Goal: Information Seeking & Learning: Learn about a topic

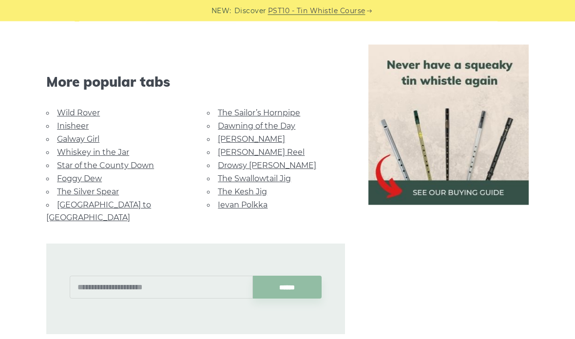
scroll to position [611, 0]
click at [241, 200] on link "Ievan Polkka" at bounding box center [243, 204] width 50 height 9
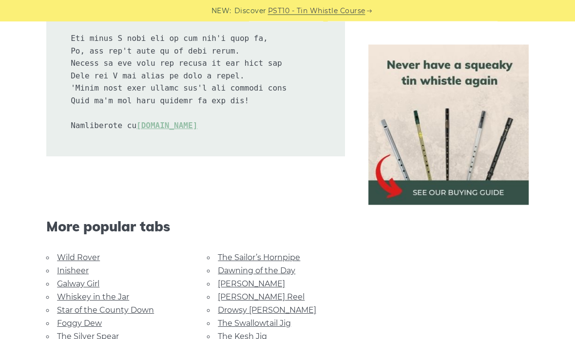
scroll to position [2175, 0]
click at [77, 266] on link "Inisheer" at bounding box center [73, 270] width 32 height 9
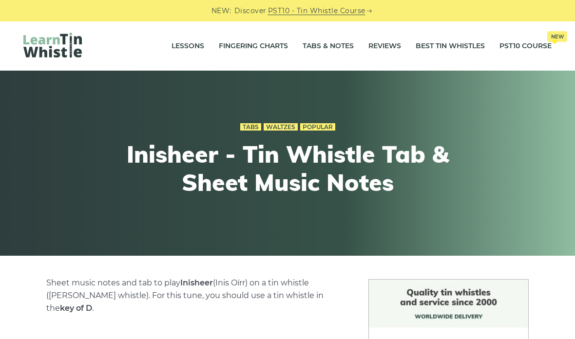
click at [322, 46] on link "Tabs & Notes" at bounding box center [327, 46] width 51 height 24
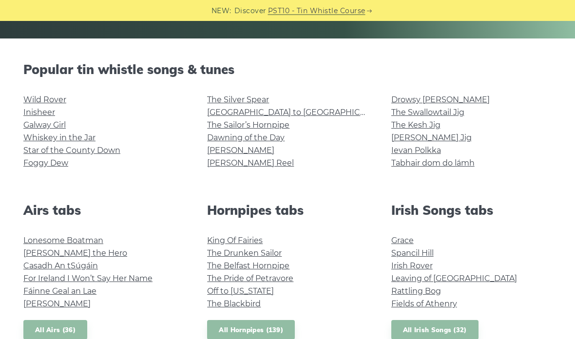
scroll to position [272, 0]
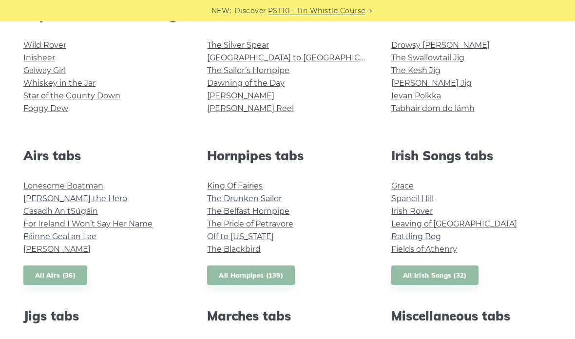
click at [454, 53] on link "The Swallowtail Jig" at bounding box center [427, 57] width 73 height 9
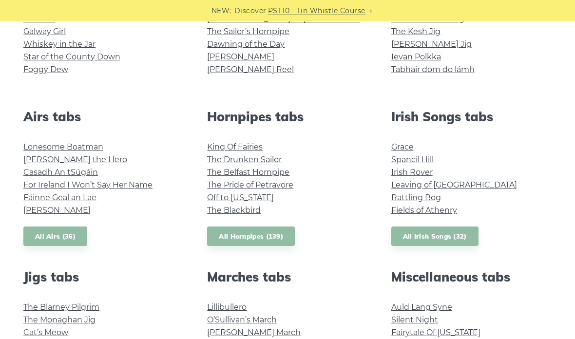
click at [272, 172] on link "The Belfast Hornpipe" at bounding box center [248, 172] width 82 height 9
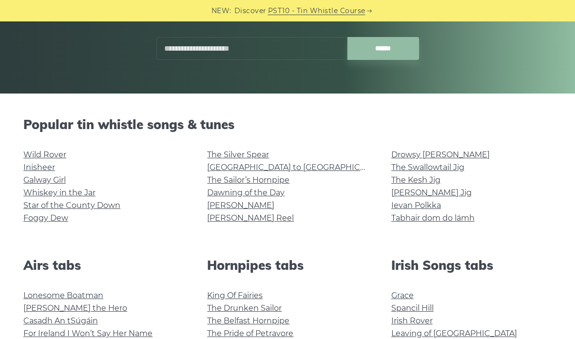
scroll to position [159, 0]
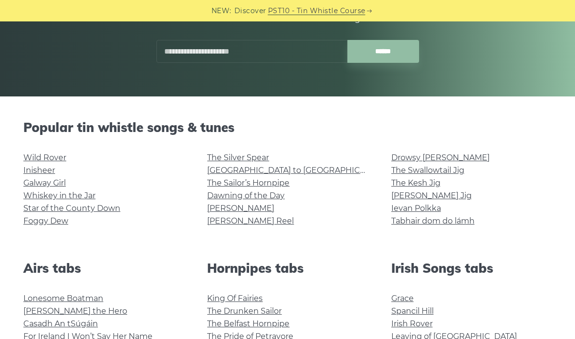
click at [251, 216] on link "[PERSON_NAME] Reel" at bounding box center [250, 220] width 87 height 9
click at [415, 184] on link "The Kesh Jig" at bounding box center [415, 182] width 49 height 9
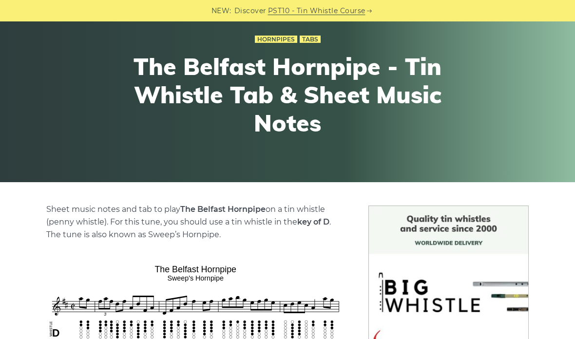
scroll to position [63, 0]
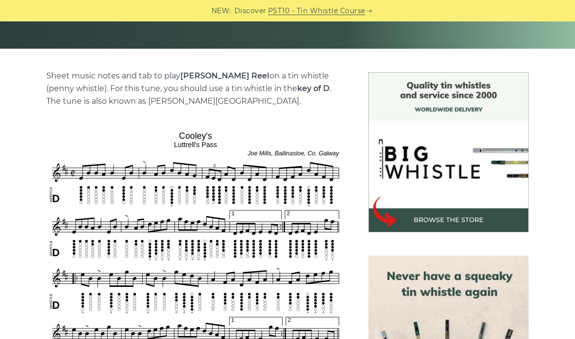
scroll to position [199, 0]
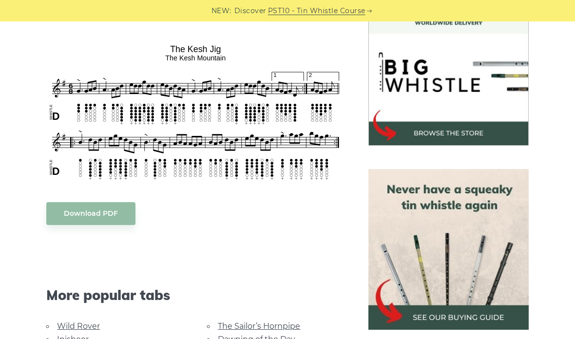
scroll to position [315, 0]
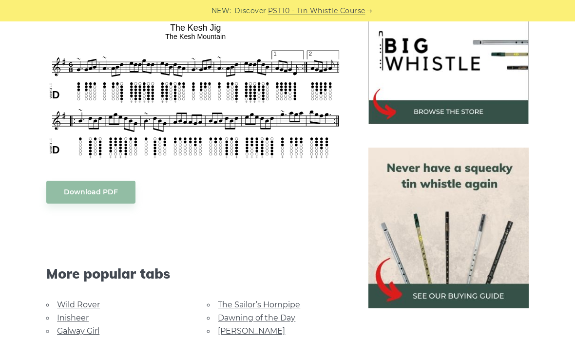
click at [241, 300] on link "The Sailor’s Hornpipe" at bounding box center [259, 304] width 82 height 9
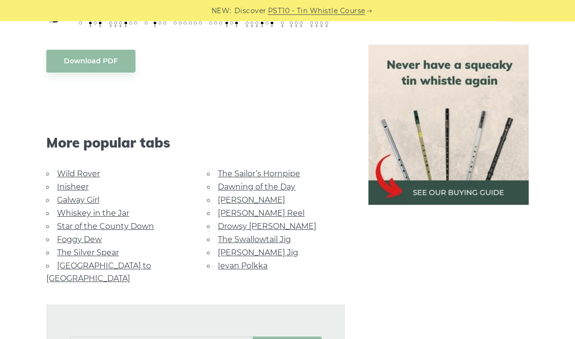
scroll to position [446, 0]
click at [136, 224] on link "Star of the County Down" at bounding box center [105, 226] width 97 height 9
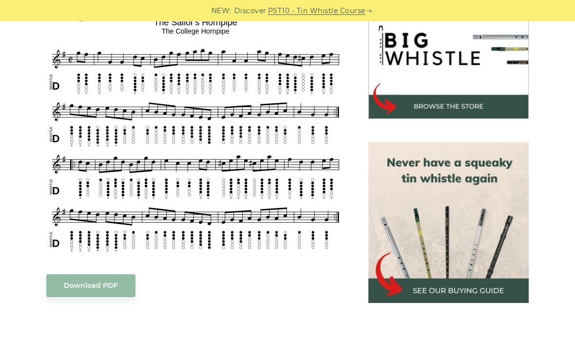
scroll to position [331, 0]
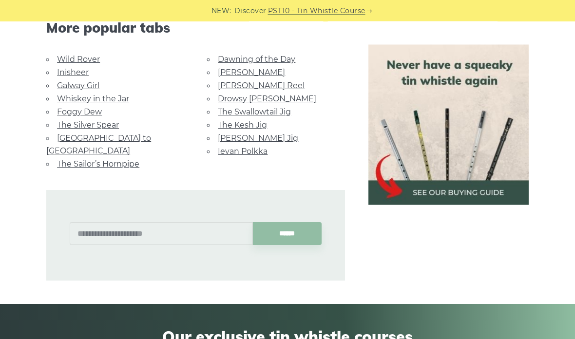
scroll to position [639, 0]
click at [244, 143] on link "[PERSON_NAME] Jig" at bounding box center [258, 137] width 80 height 9
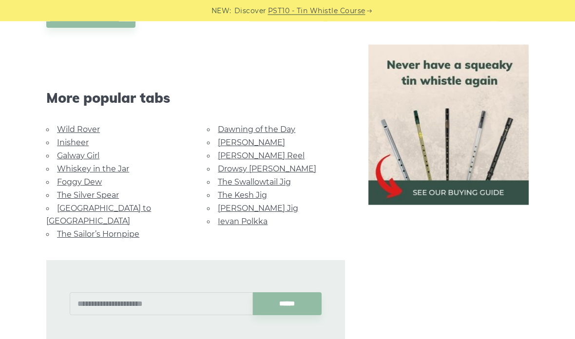
scroll to position [568, 0]
click at [79, 134] on link "Wild Rover" at bounding box center [78, 129] width 43 height 9
click at [252, 160] on link "[PERSON_NAME] Reel" at bounding box center [261, 155] width 87 height 9
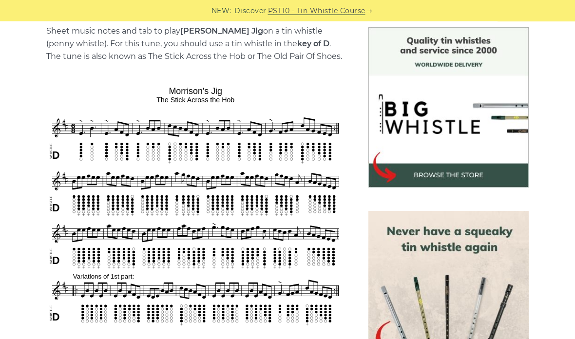
scroll to position [291, 0]
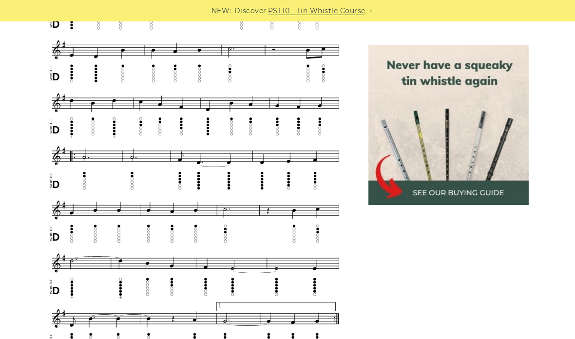
scroll to position [430, 0]
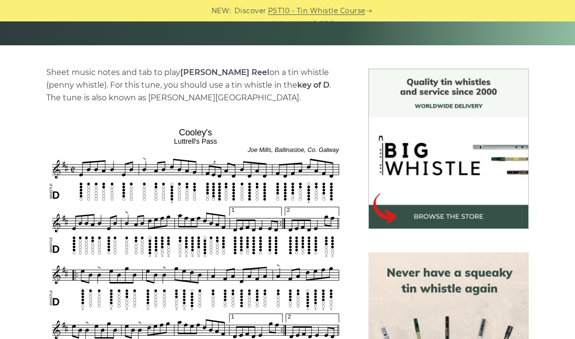
scroll to position [240, 0]
